Goal: Communication & Community: Connect with others

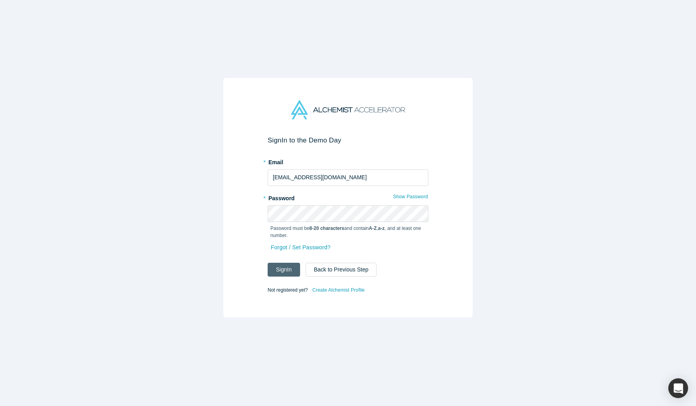
click at [290, 272] on button "Sign In" at bounding box center [284, 270] width 32 height 14
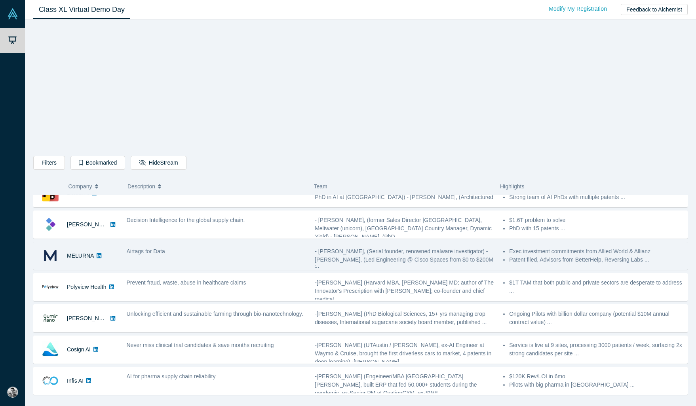
scroll to position [16, 0]
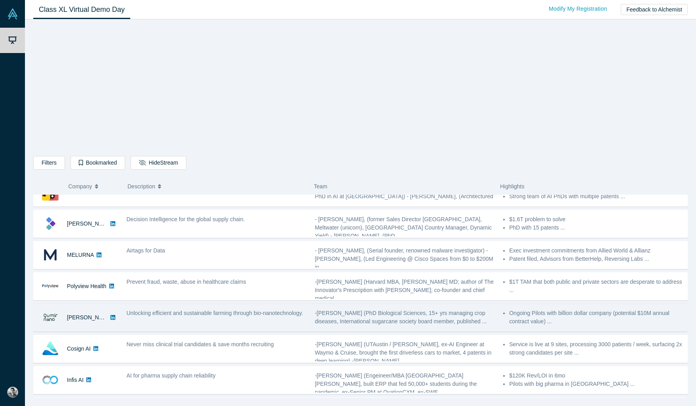
click at [176, 314] on span "Unlocking efficient and sustainable farming through bio-nanotechnology." at bounding box center [215, 313] width 177 height 6
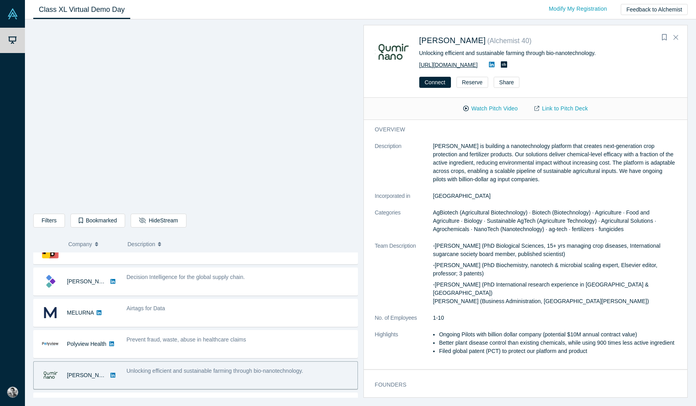
click at [468, 65] on link "[URL][DOMAIN_NAME]" at bounding box center [449, 65] width 59 height 6
click at [479, 108] on button "Watch Pitch Video" at bounding box center [490, 109] width 71 height 14
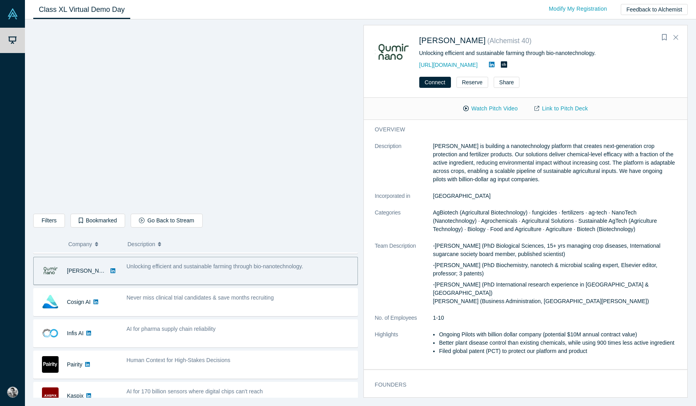
scroll to position [122, 0]
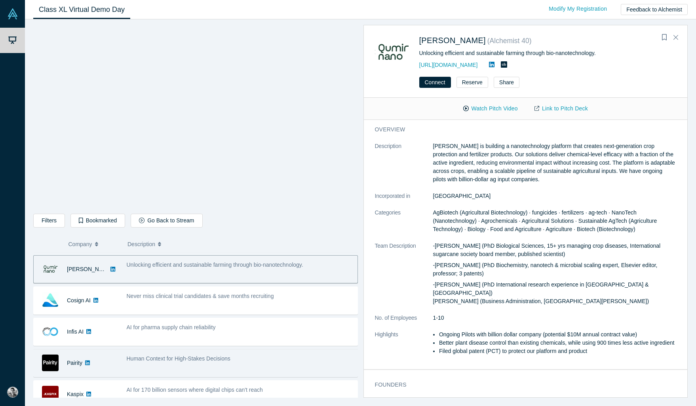
click at [150, 363] on div "Human Context for High-Stakes Decisions" at bounding box center [240, 359] width 227 height 8
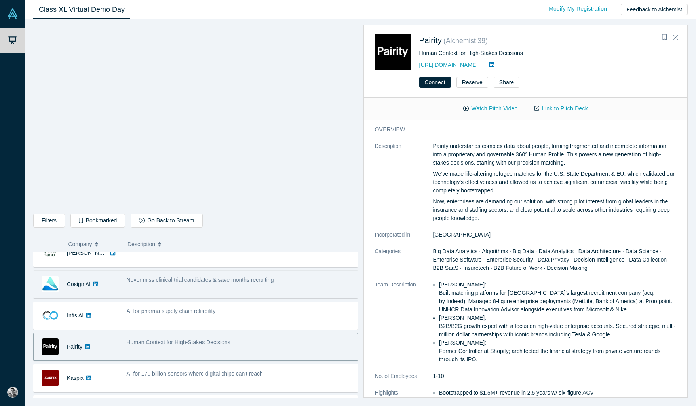
scroll to position [147, 0]
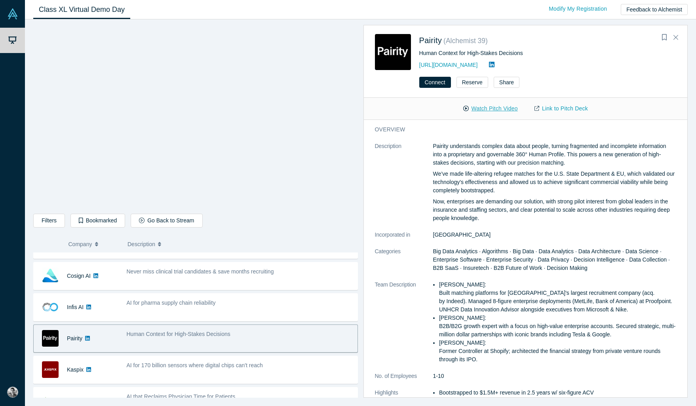
click at [483, 110] on button "Watch Pitch Video" at bounding box center [490, 109] width 71 height 14
click at [571, 107] on link "Link to Pitch Deck" at bounding box center [562, 109] width 70 height 14
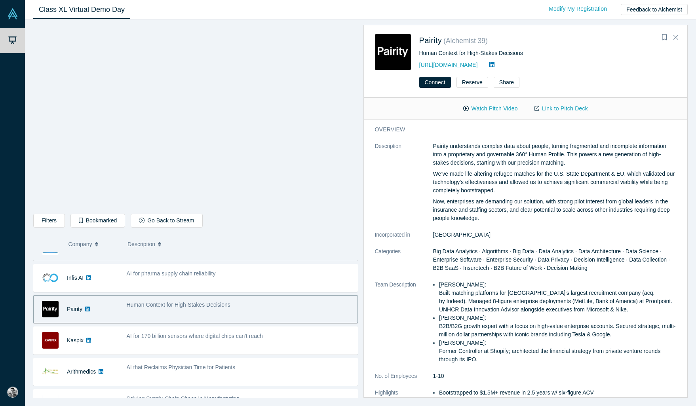
scroll to position [179, 0]
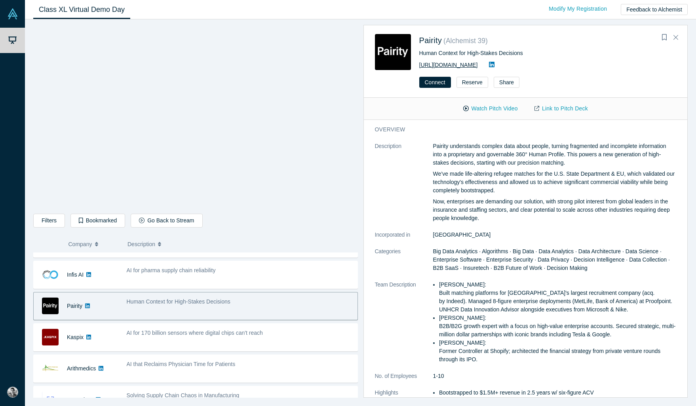
drag, startPoint x: 464, startPoint y: 65, endPoint x: 420, endPoint y: 63, distance: 44.8
click at [420, 63] on div "[URL][DOMAIN_NAME]" at bounding box center [549, 65] width 258 height 10
copy link "[URL][DOMAIN_NAME]"
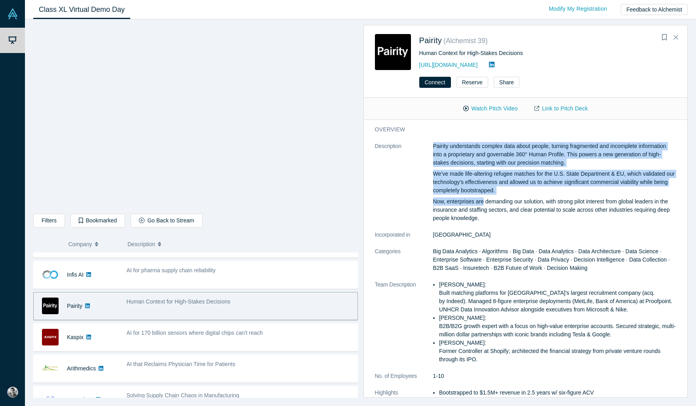
drag, startPoint x: 433, startPoint y: 146, endPoint x: 485, endPoint y: 200, distance: 74.3
click at [485, 200] on div "Pairity understands complex data about people, turning fragmented and incomplet…" at bounding box center [555, 182] width 244 height 80
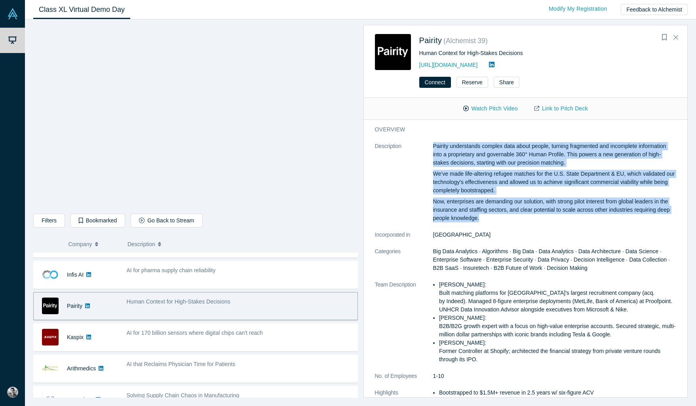
click at [483, 219] on p "Now, enterprises are demanding our solution, with strong pilot interest from gl…" at bounding box center [555, 210] width 244 height 25
copy div "Pairity understands complex data about people, turning fragmented and incomplet…"
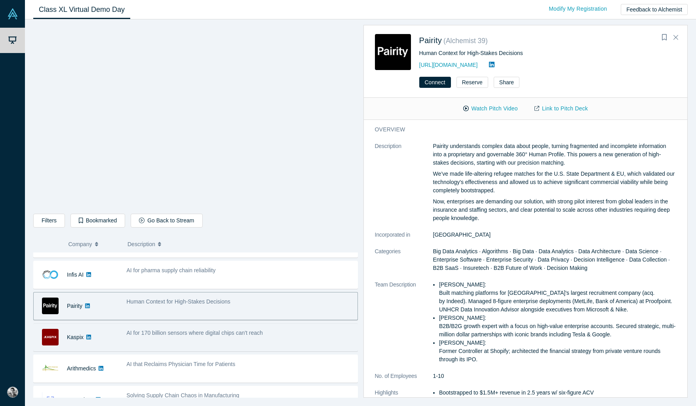
click at [184, 344] on div "AI for 170 billion sensors where digital chips can't reach" at bounding box center [239, 337] width 235 height 25
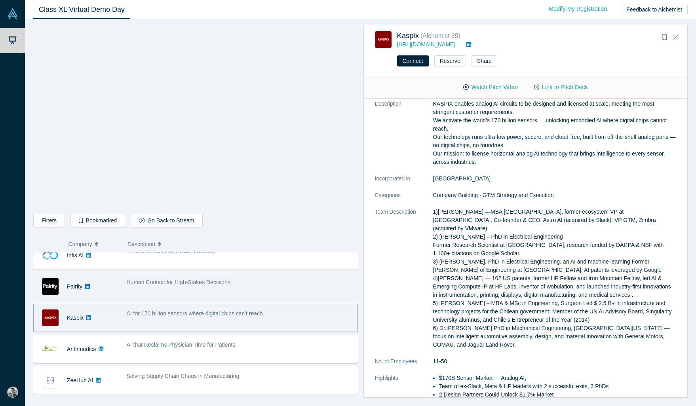
scroll to position [202, 0]
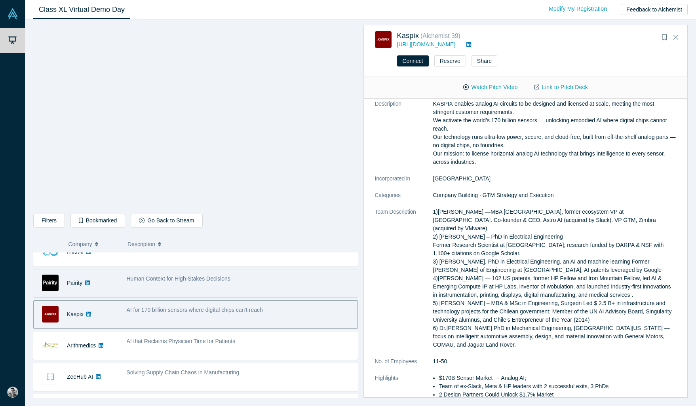
click at [255, 284] on div "Human Context for High-Stakes Decisions" at bounding box center [239, 283] width 235 height 25
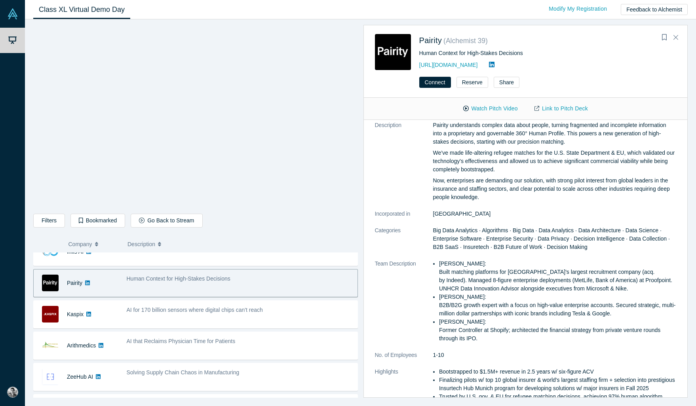
scroll to position [0, 0]
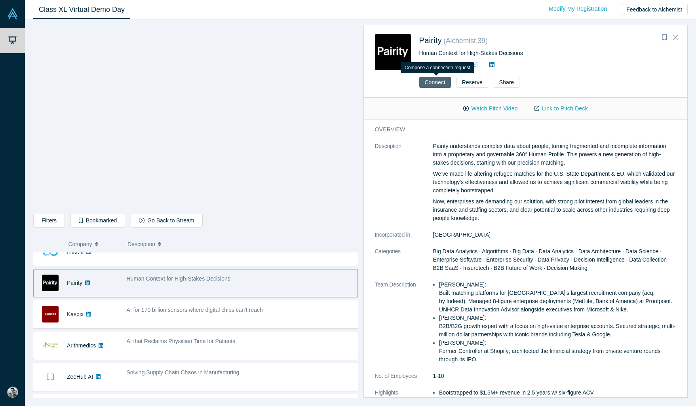
click at [440, 81] on button "Connect" at bounding box center [436, 82] width 32 height 11
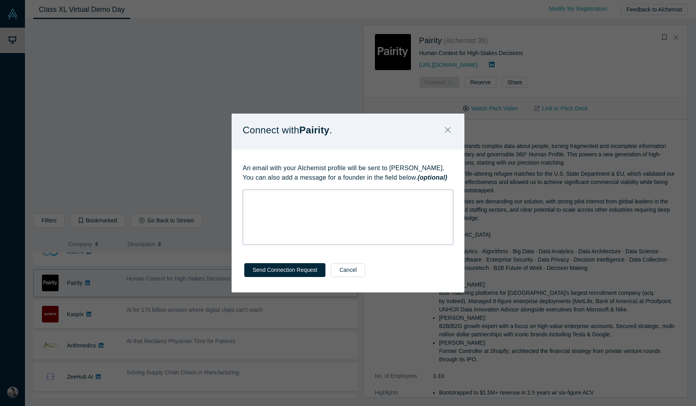
click at [313, 219] on div "rdw-wrapper" at bounding box center [348, 217] width 211 height 55
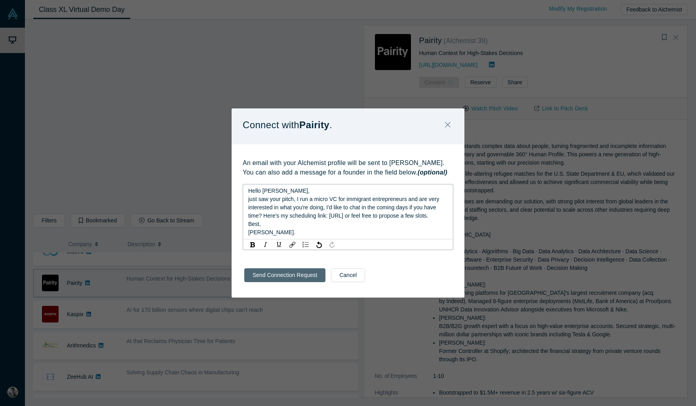
click at [302, 278] on button "Send Connection Request" at bounding box center [284, 276] width 81 height 14
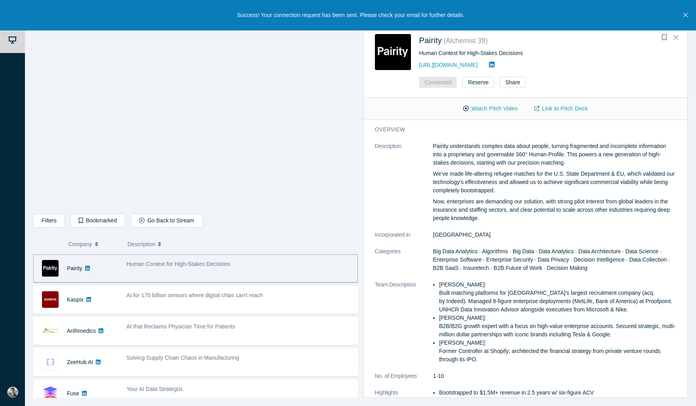
scroll to position [221, 0]
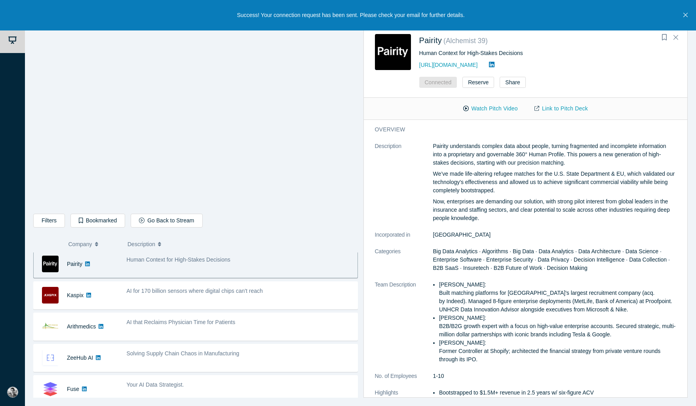
click at [184, 292] on span "AI for 170 billion sensors where digital chips can't reach" at bounding box center [195, 291] width 136 height 6
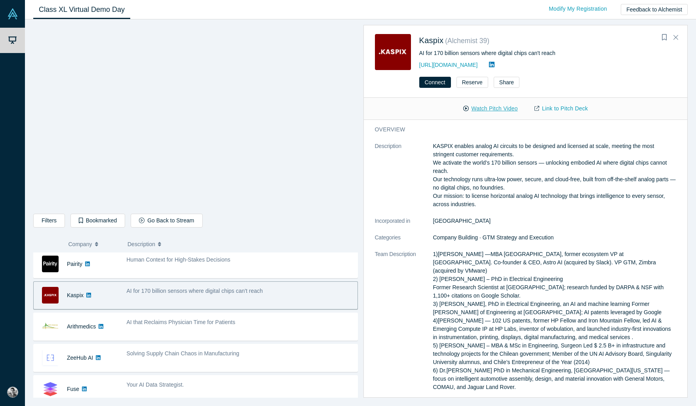
click at [496, 105] on button "Watch Pitch Video" at bounding box center [490, 109] width 71 height 14
click at [554, 109] on link "Link to Pitch Deck" at bounding box center [562, 109] width 70 height 14
click at [559, 106] on link "Link to Pitch Deck" at bounding box center [562, 109] width 70 height 14
drag, startPoint x: 433, startPoint y: 146, endPoint x: 478, endPoint y: 203, distance: 73.0
click at [478, 203] on dl "Description KASPIX enables analog AI circuits to be designed and licensed at sc…" at bounding box center [526, 296] width 302 height 308
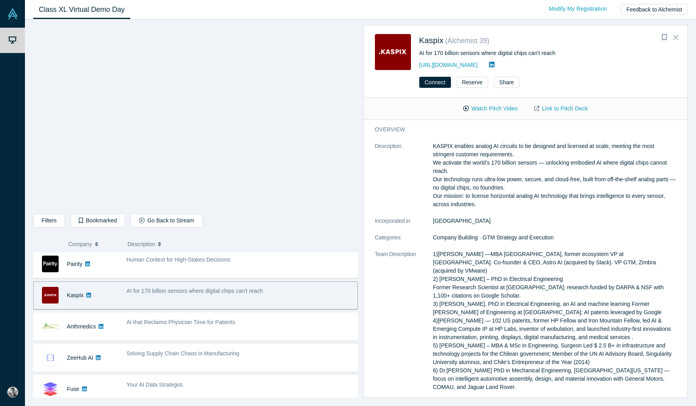
copy dl "KASPIX enables analog AI circuits to be designed and licensed at scale, meeting…"
drag, startPoint x: 461, startPoint y: 66, endPoint x: 419, endPoint y: 63, distance: 42.1
click at [420, 63] on div "[URL][DOMAIN_NAME]" at bounding box center [549, 65] width 258 height 10
copy link "[URL][DOMAIN_NAME]"
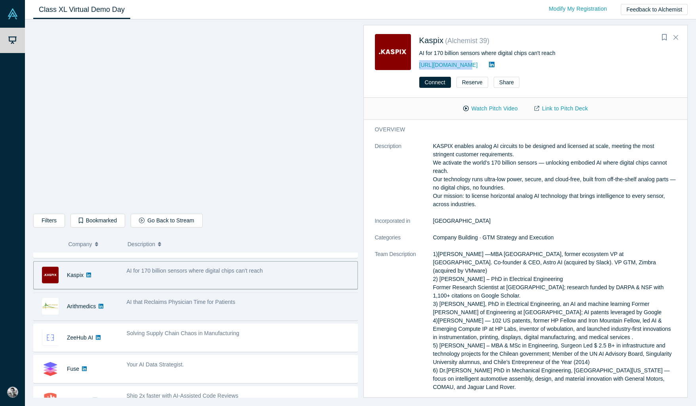
scroll to position [244, 0]
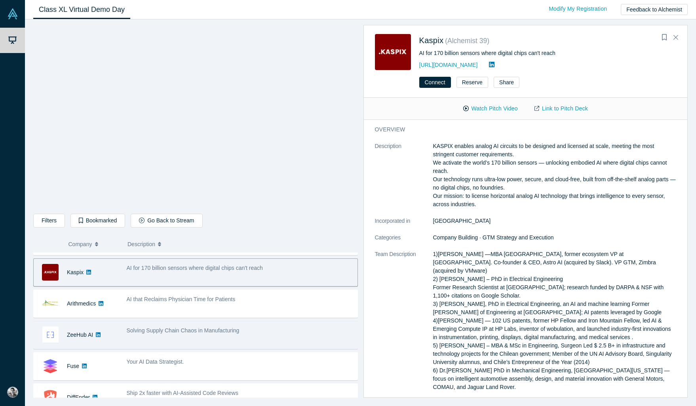
click at [151, 338] on div "Solving Supply Chain Chaos in Manufacturing" at bounding box center [239, 335] width 235 height 25
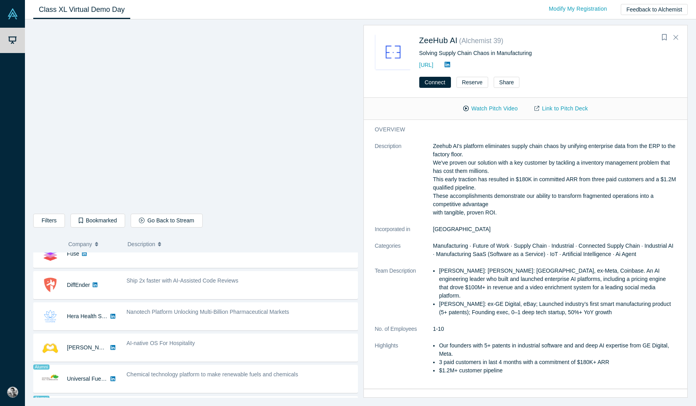
scroll to position [359, 0]
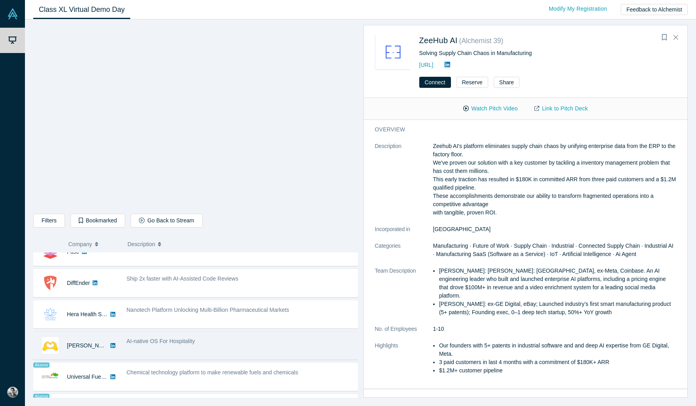
click at [153, 350] on div "AI-native OS For Hospitality" at bounding box center [239, 346] width 235 height 25
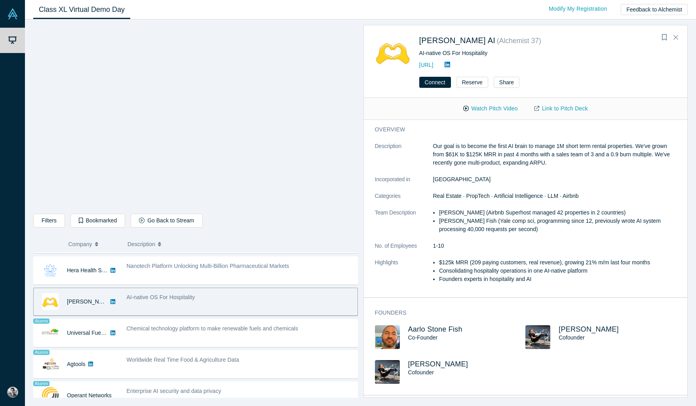
scroll to position [403, 0]
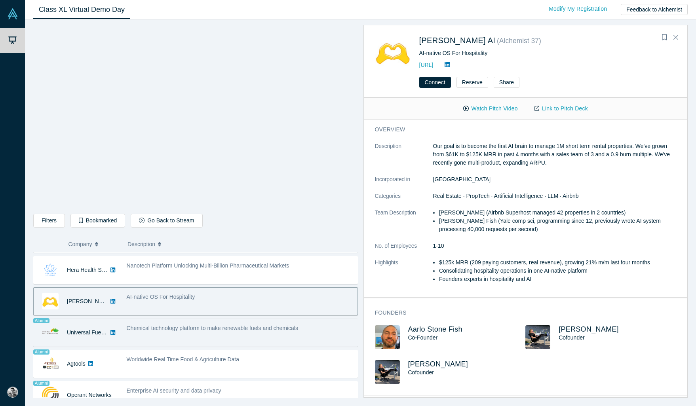
click at [155, 338] on div "Chemical technology platform to make renewable fuels and chemicals" at bounding box center [239, 333] width 235 height 25
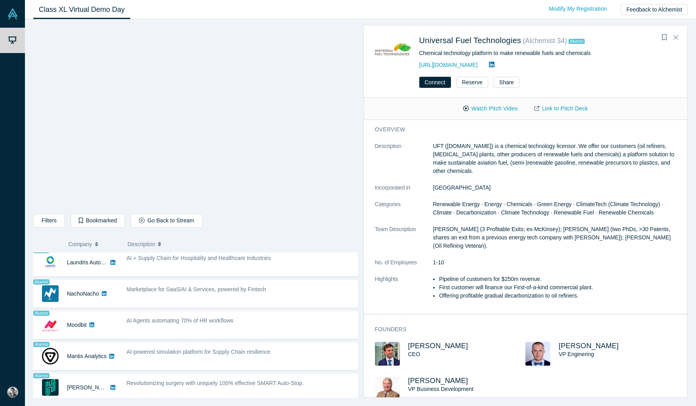
scroll to position [571, 0]
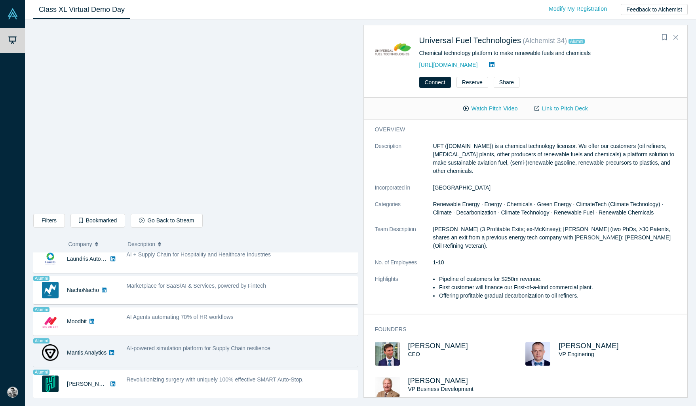
click at [144, 363] on div "AI-powered simulation platform for Supply Chain resilience" at bounding box center [239, 353] width 235 height 25
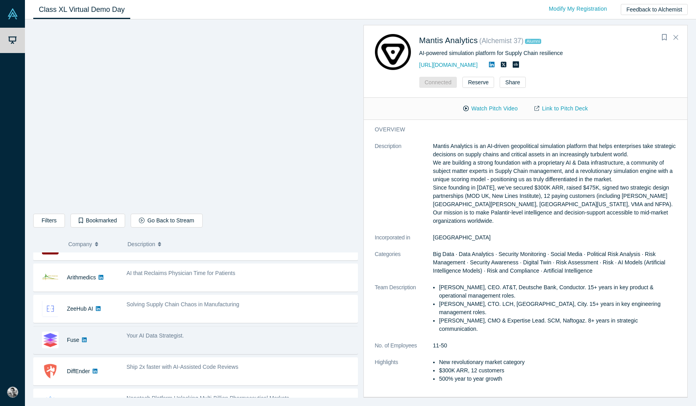
scroll to position [268, 0]
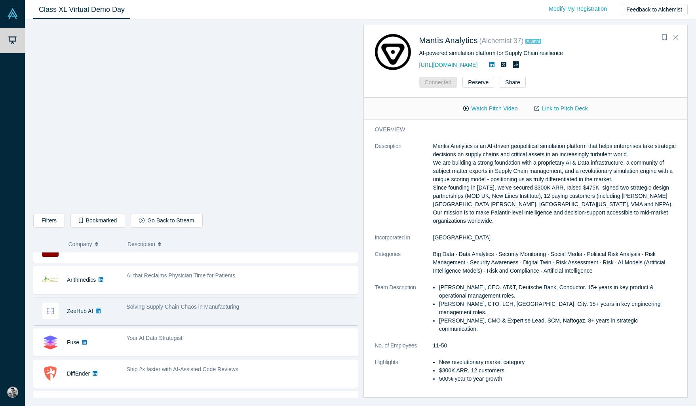
click at [128, 309] on span "Solving Supply Chain Chaos in Manufacturing" at bounding box center [183, 307] width 113 height 6
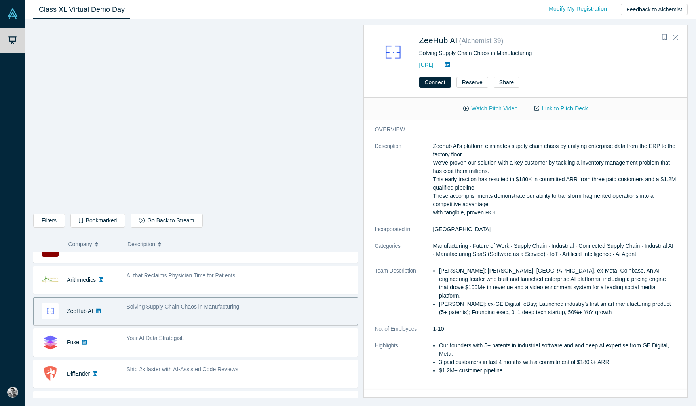
click at [493, 109] on button "Watch Pitch Video" at bounding box center [490, 109] width 71 height 14
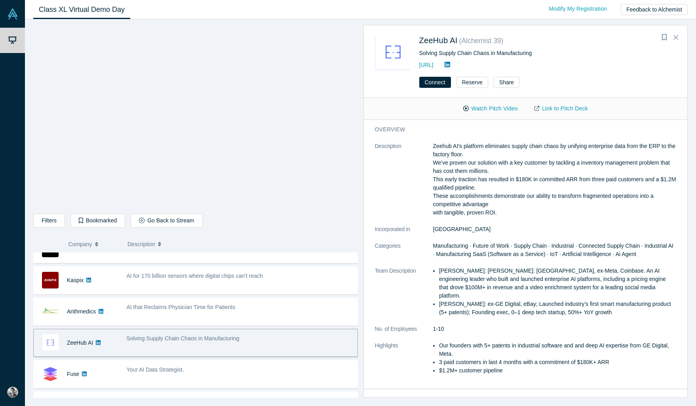
scroll to position [233, 0]
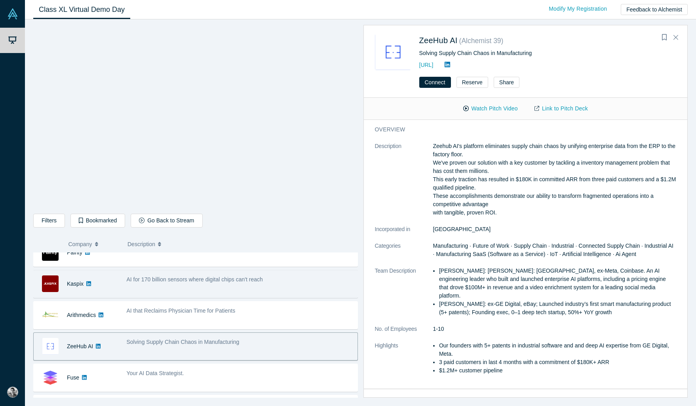
click at [118, 281] on div "Kaspix" at bounding box center [76, 284] width 85 height 27
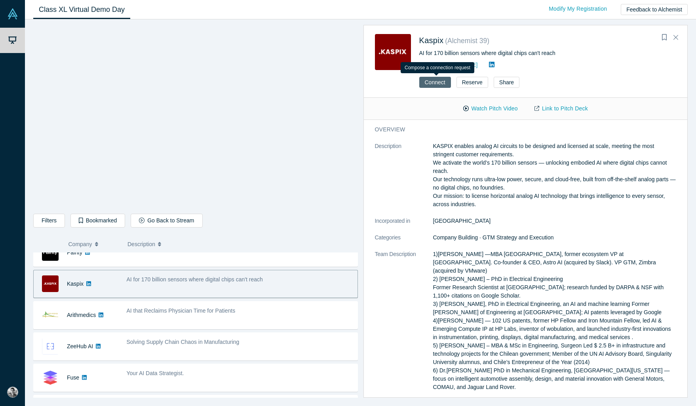
click at [440, 84] on button "Connect" at bounding box center [436, 82] width 32 height 11
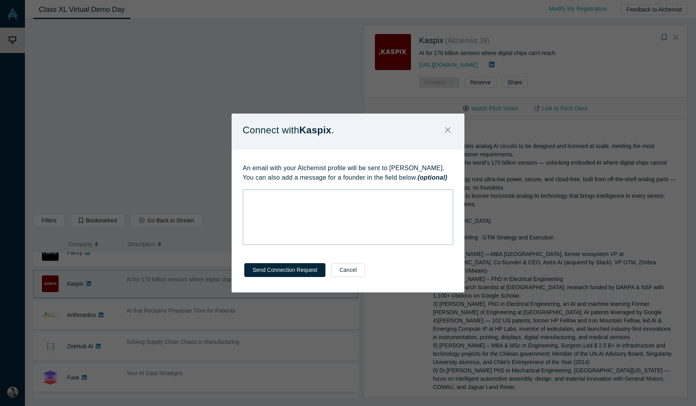
click at [325, 212] on div "rdw-wrapper" at bounding box center [348, 217] width 211 height 55
click at [366, 204] on span "I just saw your pitch on Alchemist's Vault and am interested" at bounding box center [320, 205] width 145 height 6
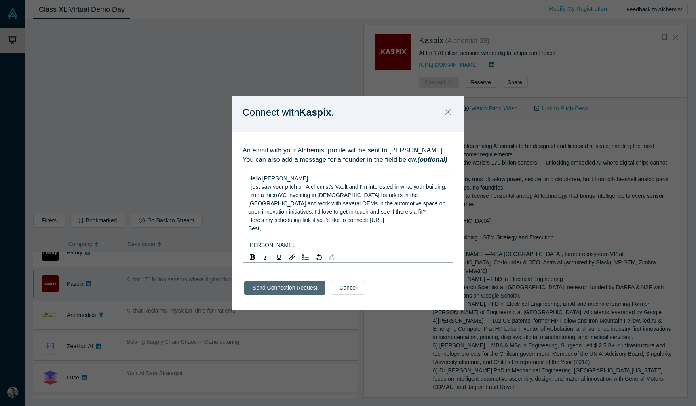
click at [290, 295] on button "Send Connection Request" at bounding box center [284, 288] width 81 height 14
